Goal: Transaction & Acquisition: Purchase product/service

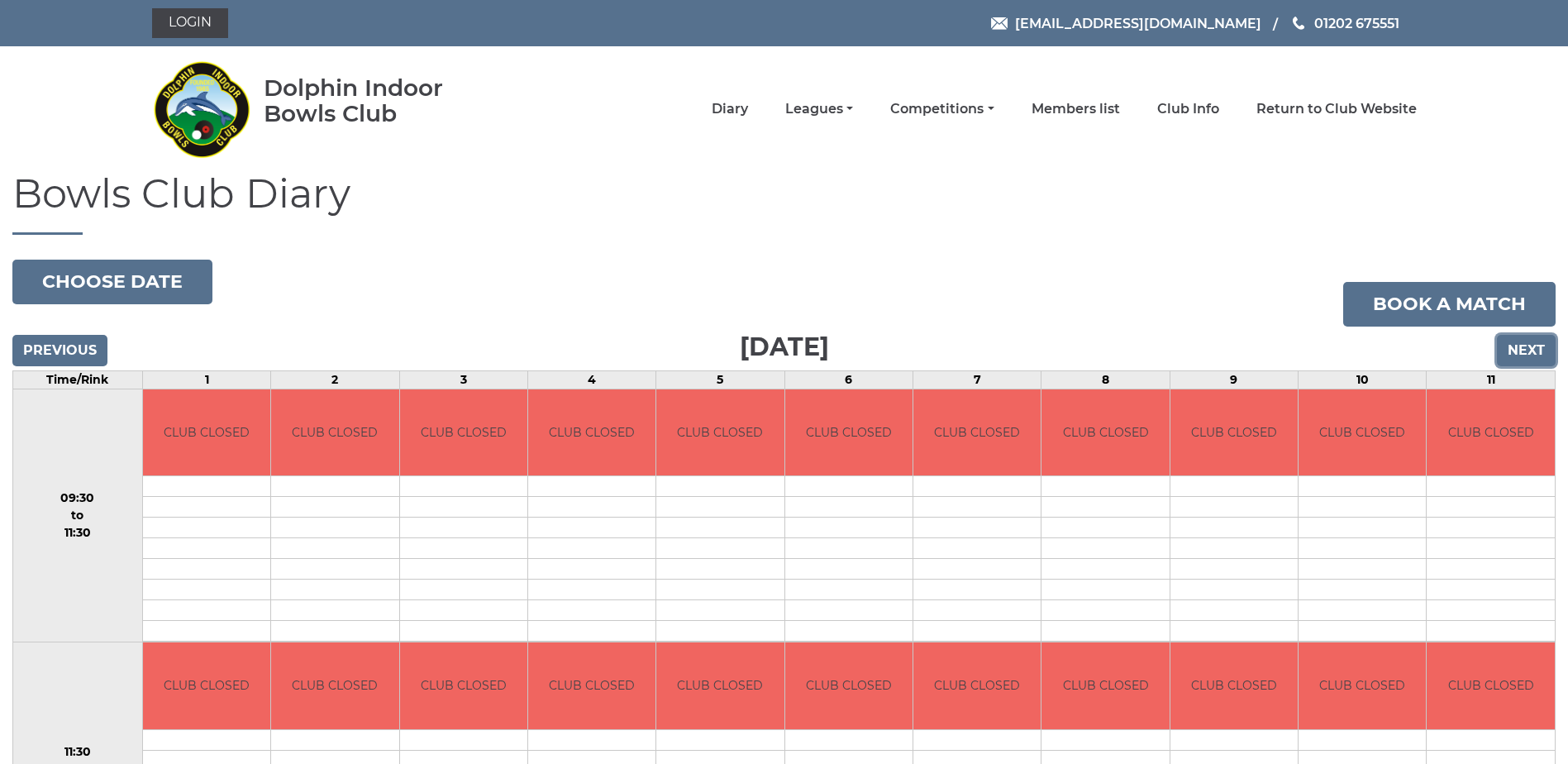
click at [1526, 352] on input "Next" at bounding box center [1526, 350] width 59 height 32
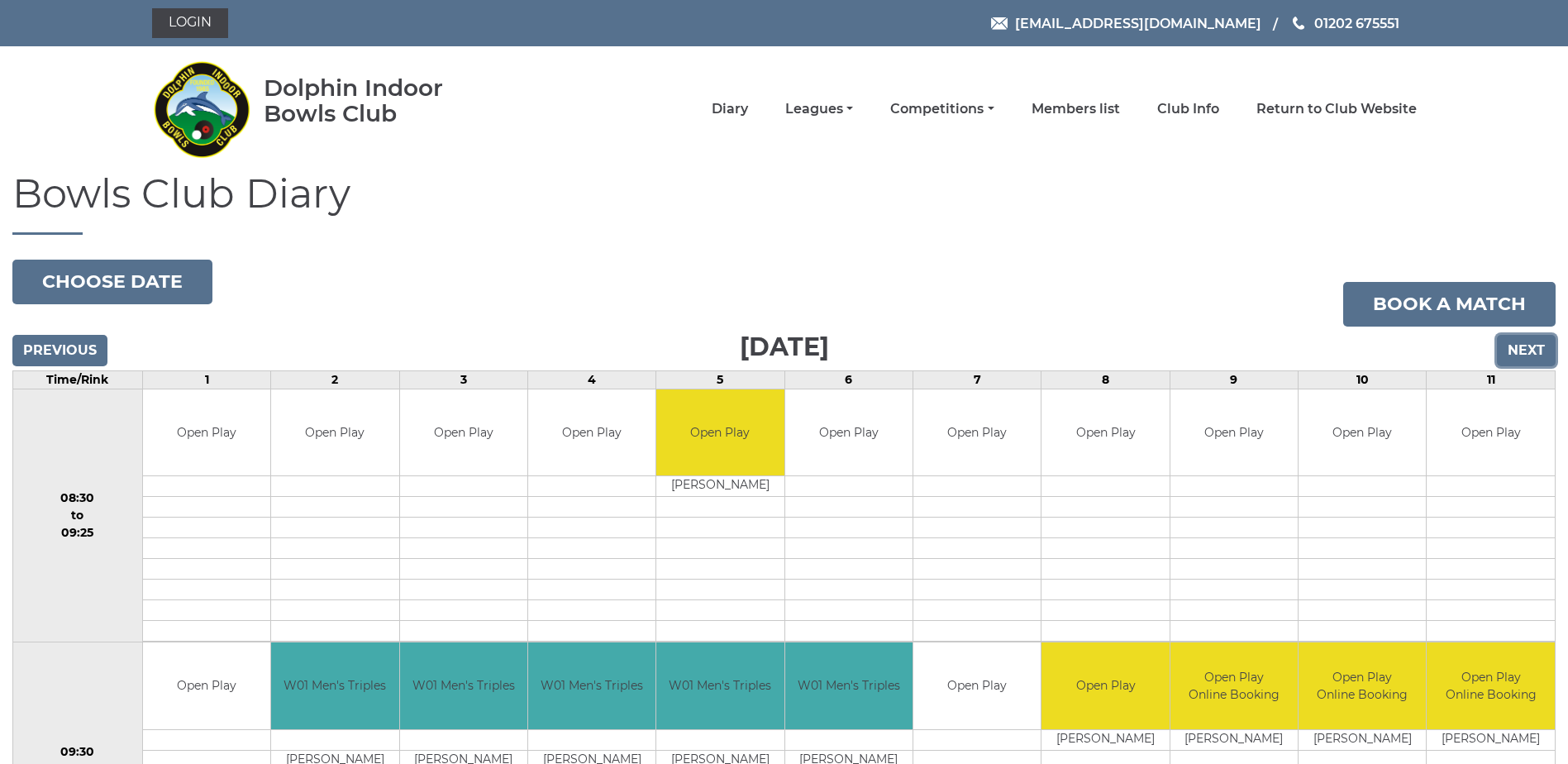
click at [1522, 348] on input "Next" at bounding box center [1526, 350] width 59 height 32
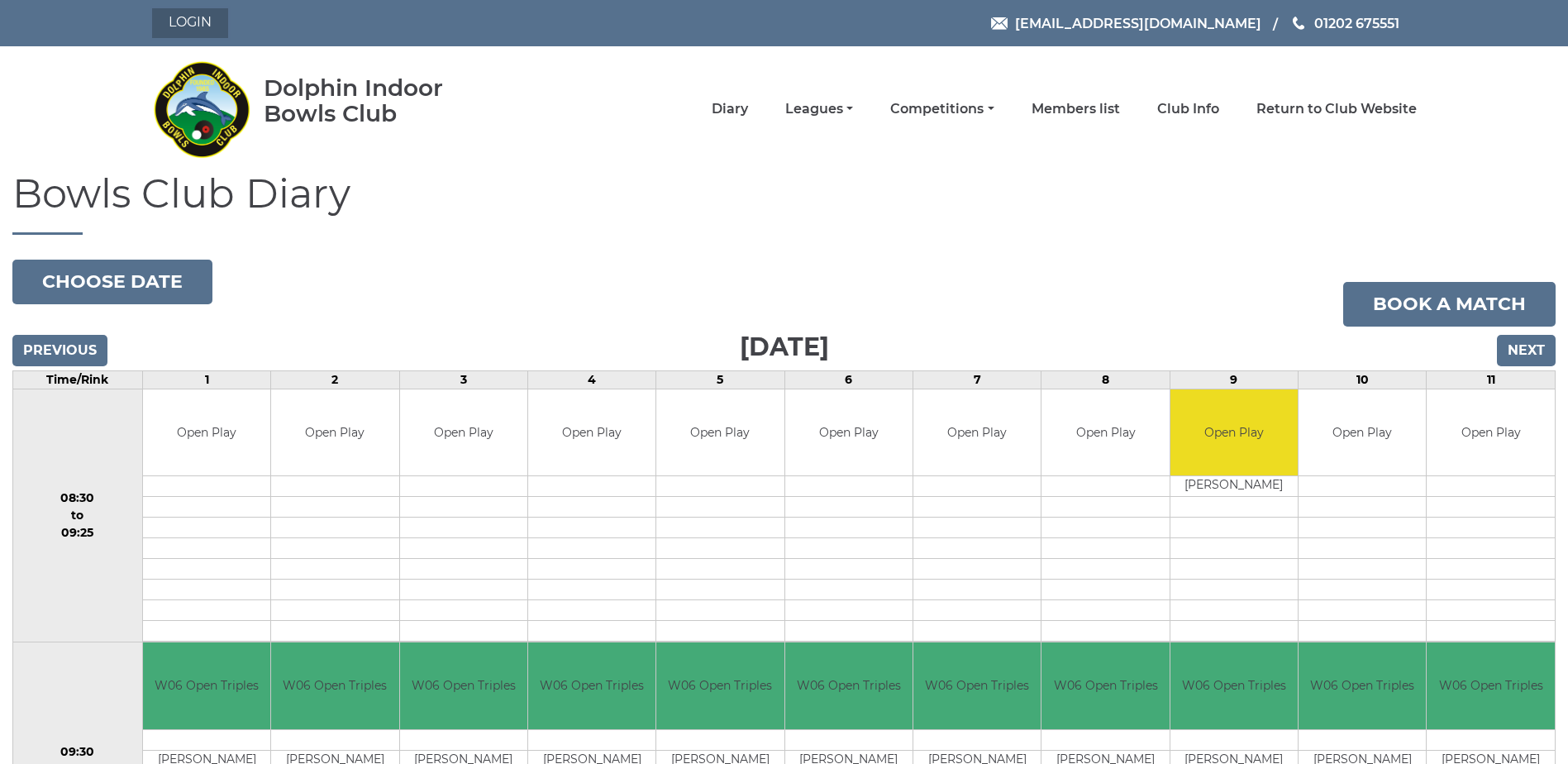
click at [184, 23] on link "Login" at bounding box center [190, 23] width 76 height 30
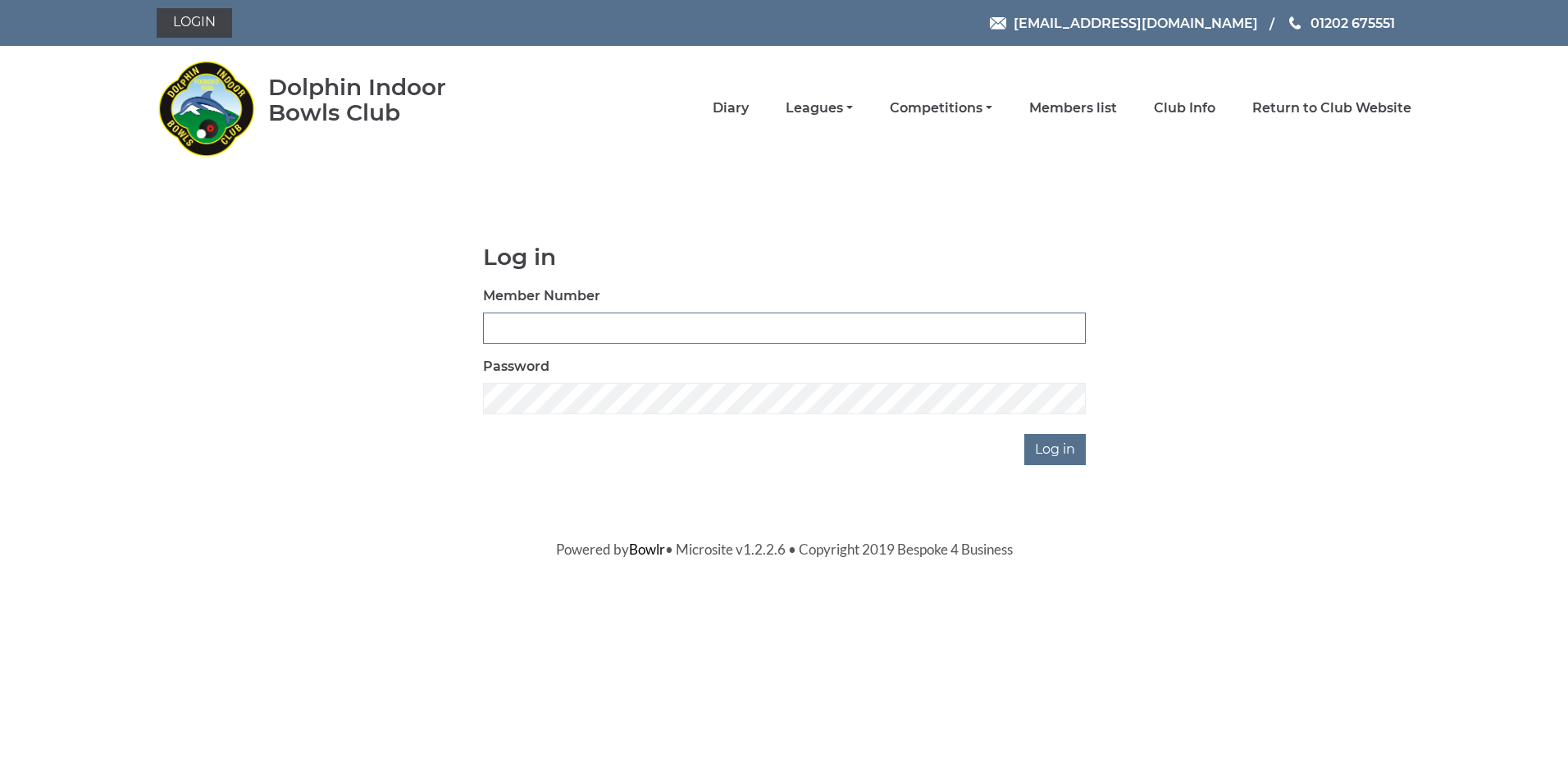
click at [520, 321] on input "Member Number" at bounding box center [785, 328] width 603 height 31
type input "2326"
click at [1062, 448] on input "Log in" at bounding box center [1055, 449] width 62 height 31
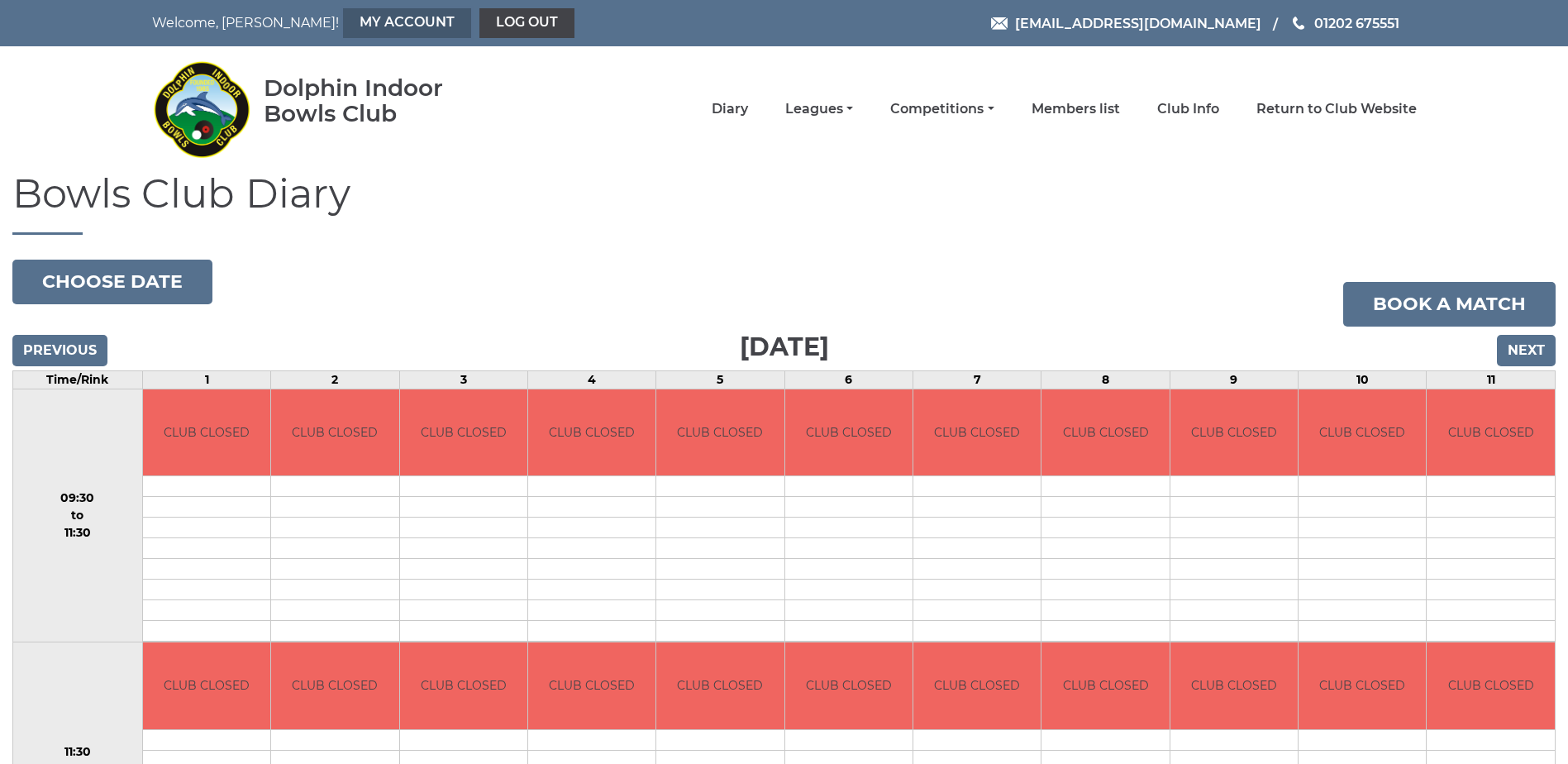
click at [345, 25] on link "My Account" at bounding box center [407, 23] width 128 height 30
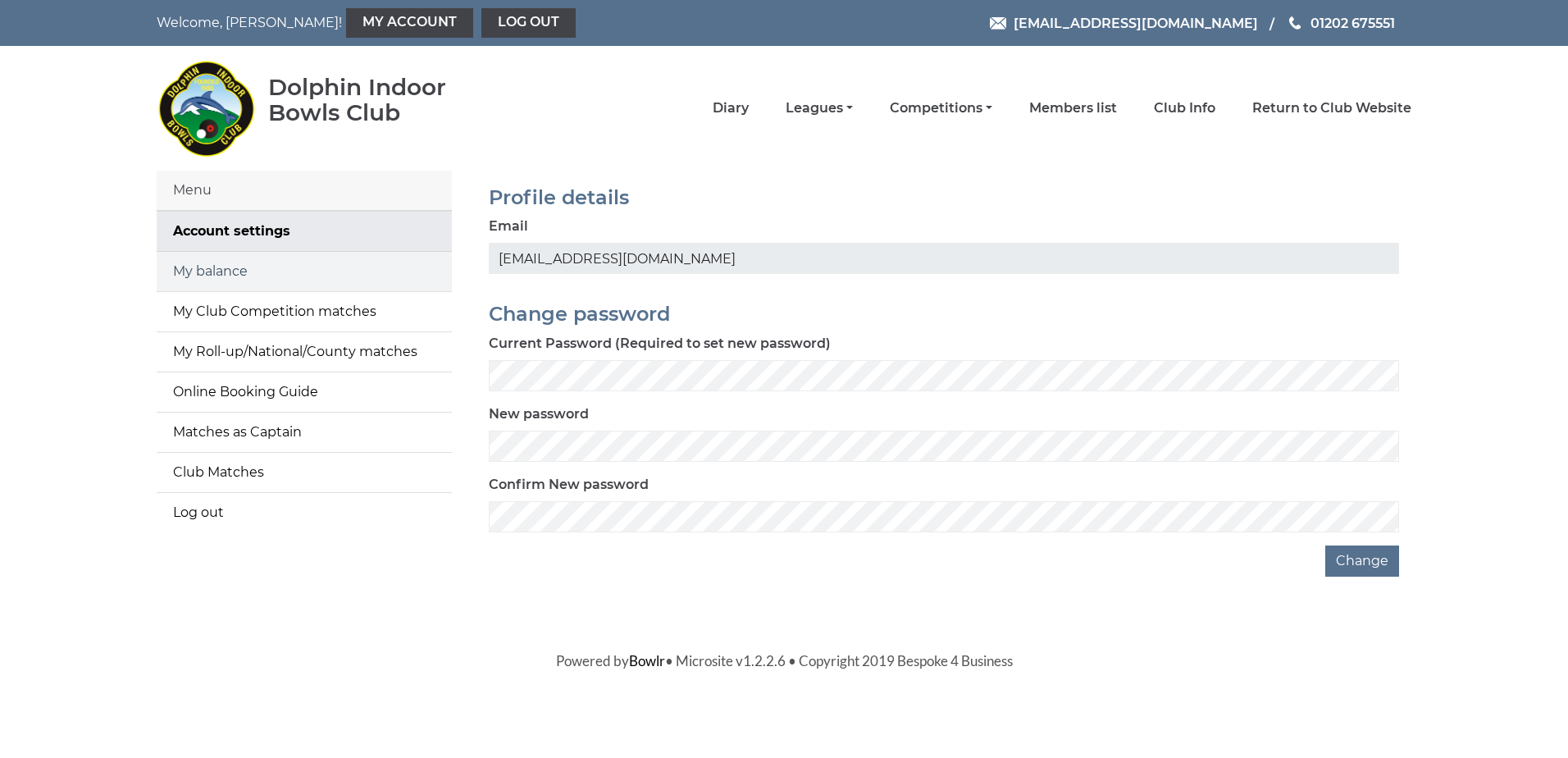
click at [196, 271] on link "My balance" at bounding box center [304, 271] width 295 height 39
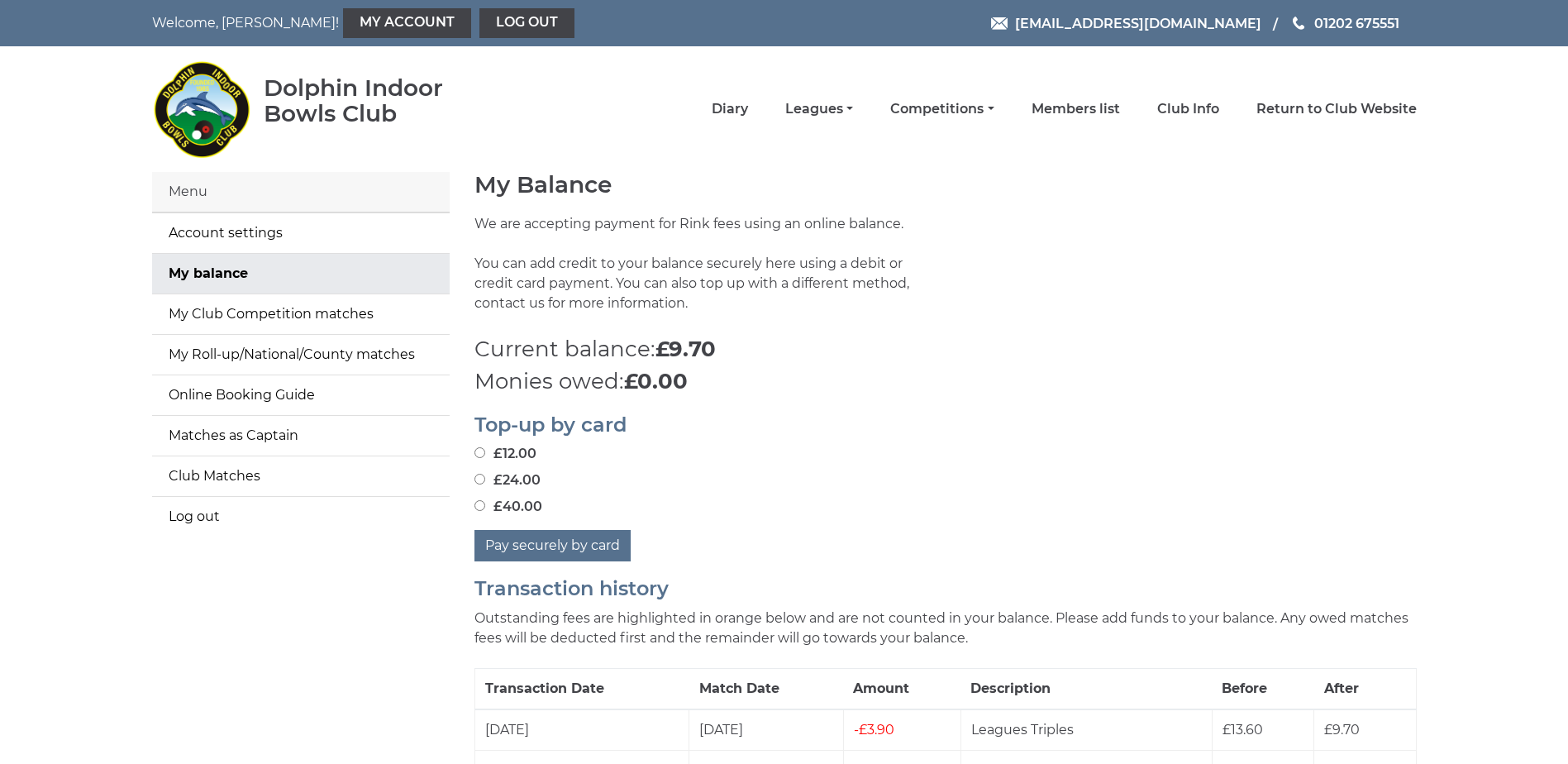
click at [478, 451] on input "£12.00" at bounding box center [480, 453] width 11 height 11
radio input "true"
click at [561, 548] on button "Pay securely by card" at bounding box center [552, 545] width 156 height 32
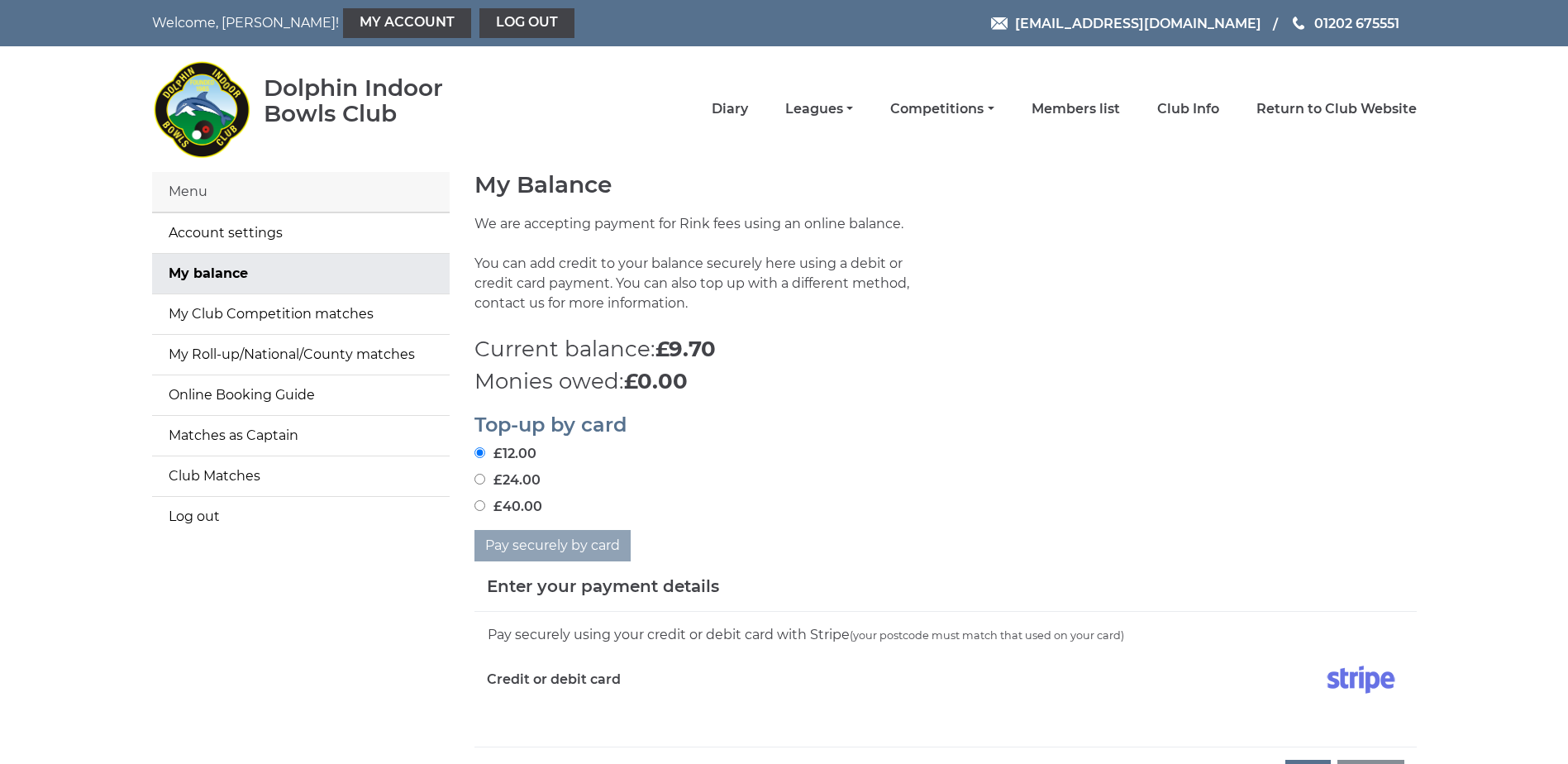
scroll to position [578, 0]
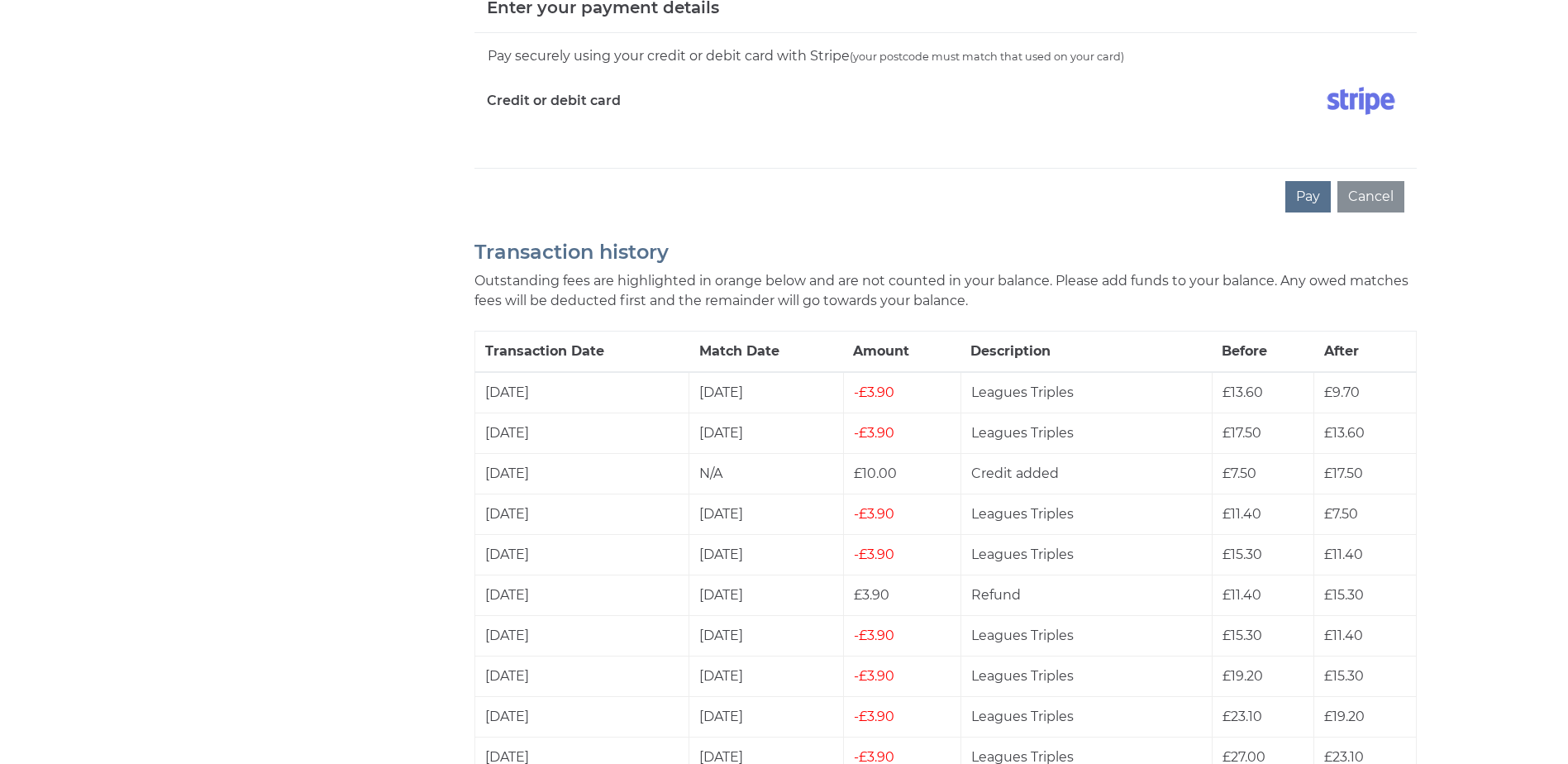
click at [1205, 201] on div "Pay Cancel" at bounding box center [945, 196] width 943 height 57
click at [1306, 193] on button "Pay" at bounding box center [1308, 197] width 45 height 32
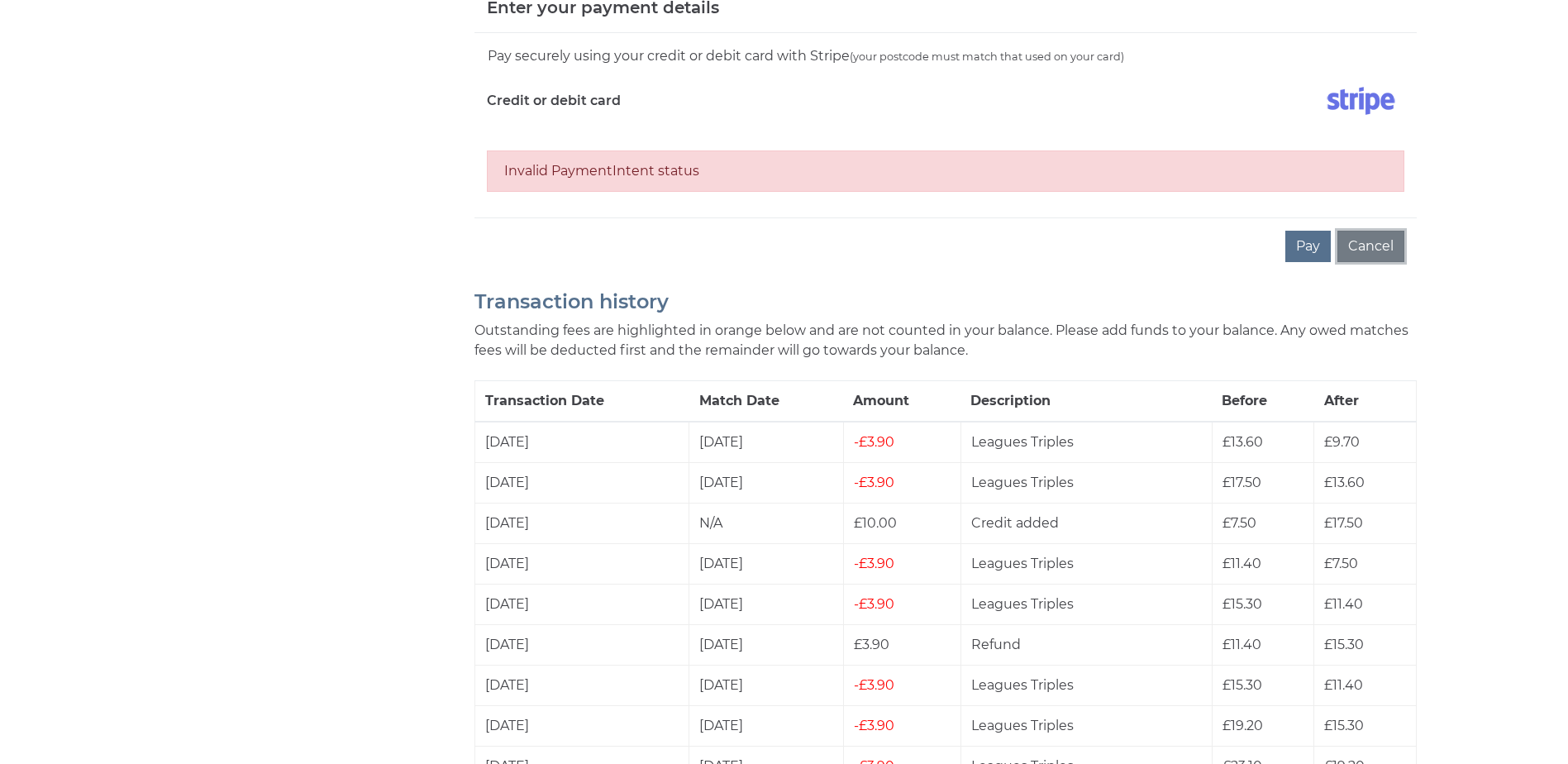
click at [1366, 246] on button "Cancel" at bounding box center [1371, 246] width 67 height 32
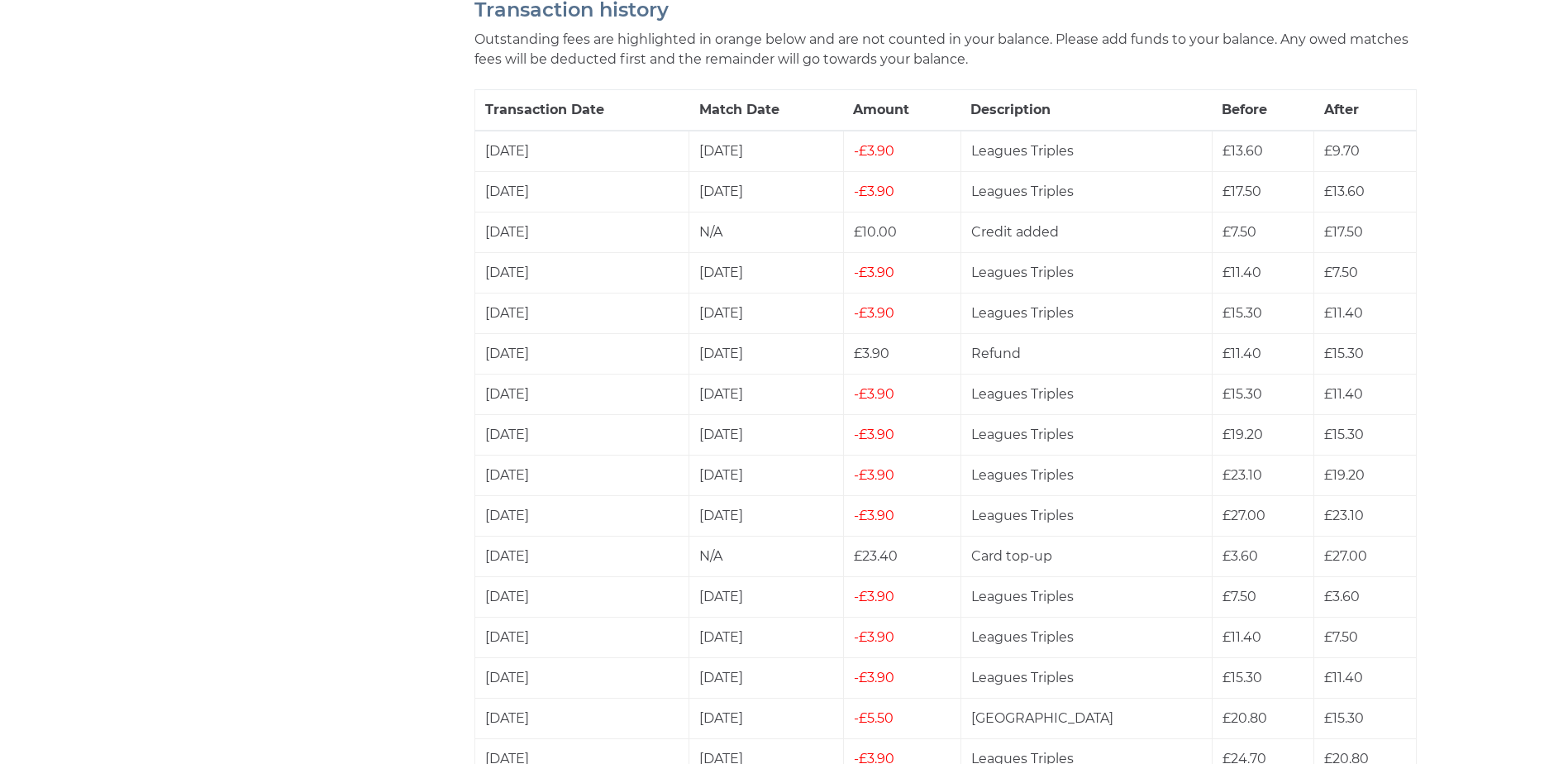
scroll to position [0, 0]
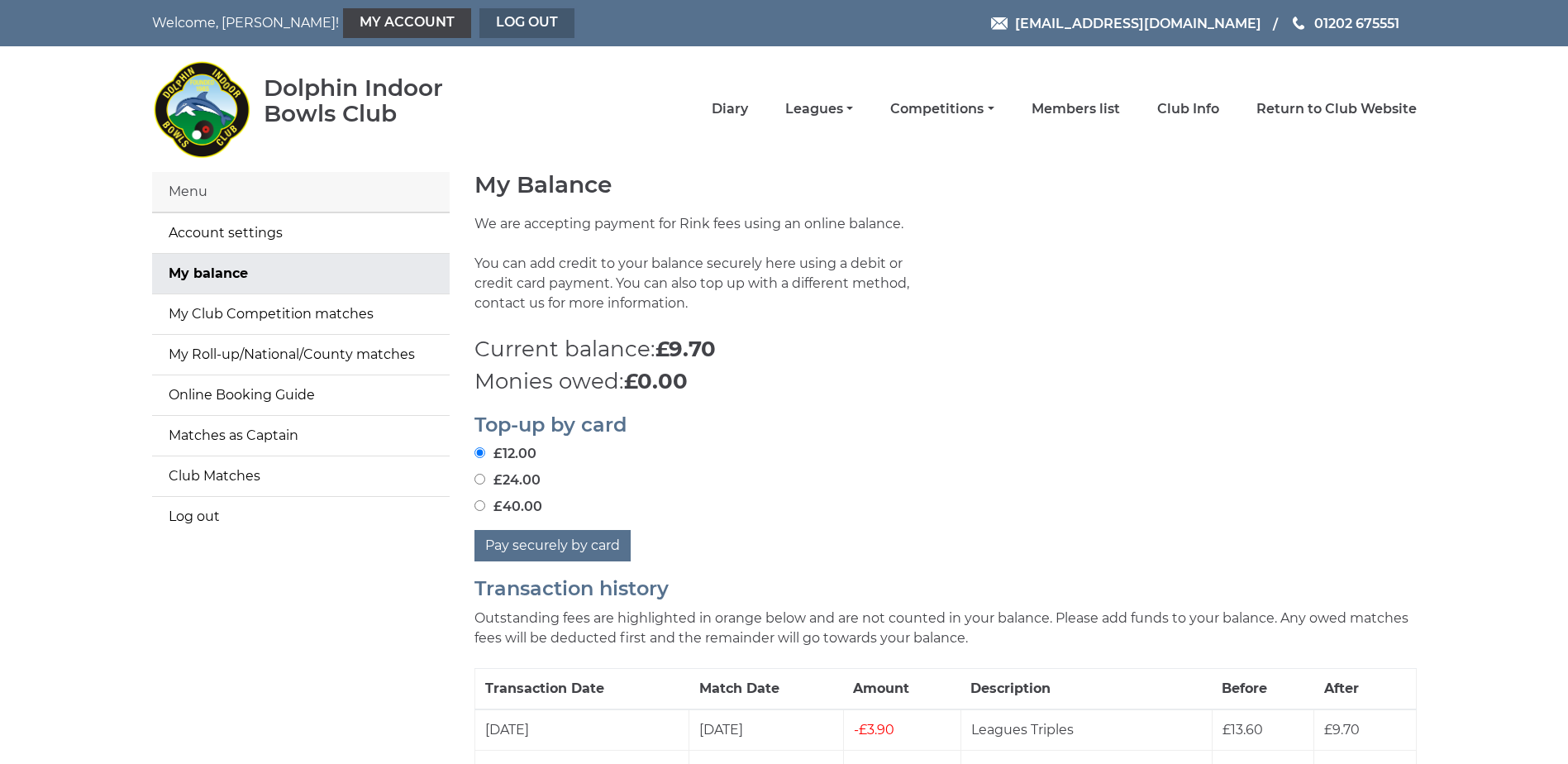
click at [479, 22] on link "Log out" at bounding box center [526, 23] width 95 height 30
